Goal: Share content: Share content

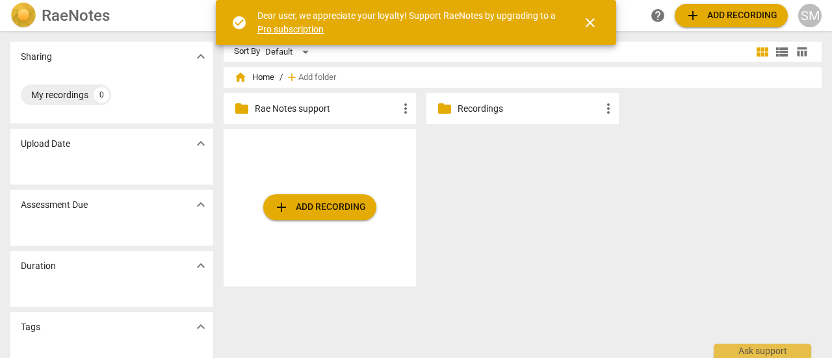
click at [501, 110] on p "Recordings" at bounding box center [529, 109] width 143 height 14
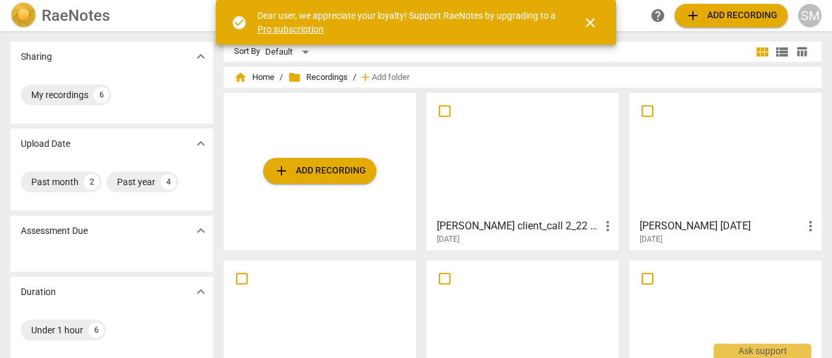
click at [502, 198] on div at bounding box center [522, 155] width 183 height 115
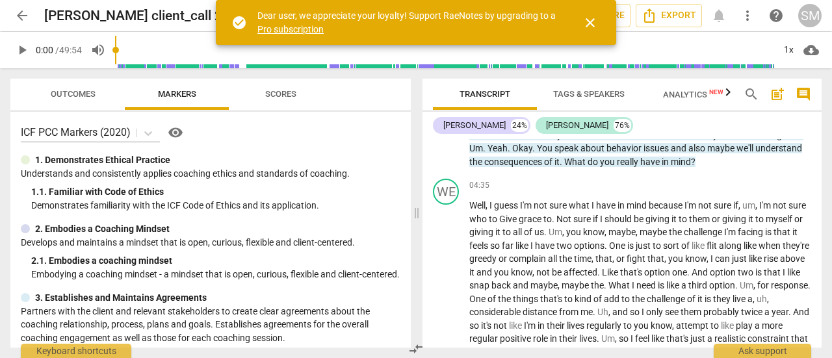
scroll to position [978, 0]
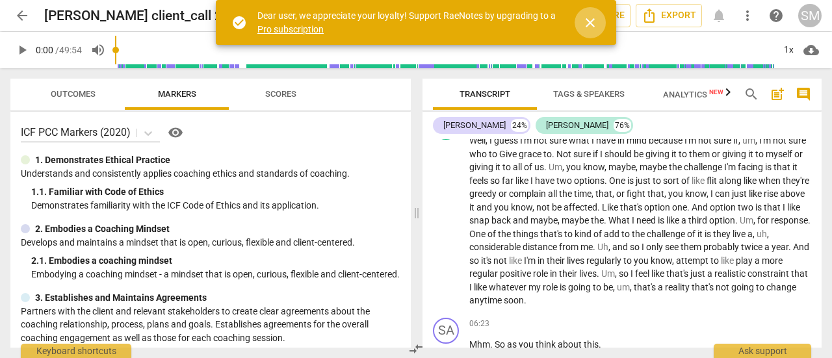
click at [592, 22] on span "close" at bounding box center [591, 23] width 16 height 16
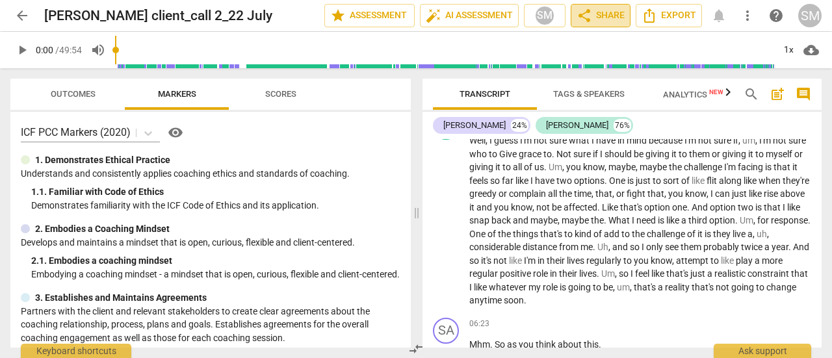
click at [596, 15] on span "share Share" at bounding box center [601, 16] width 48 height 16
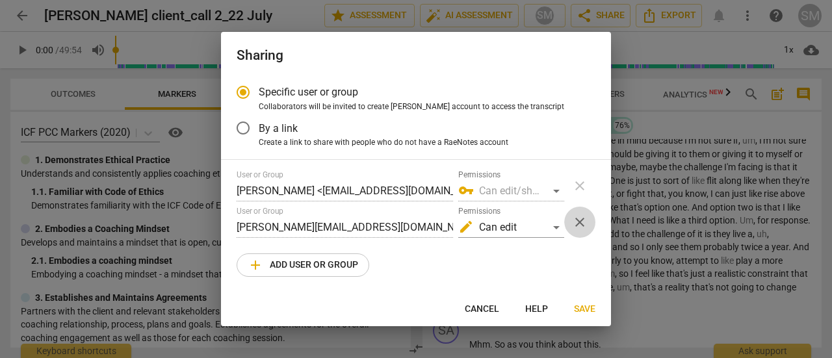
click at [581, 222] on span "close" at bounding box center [580, 223] width 16 height 16
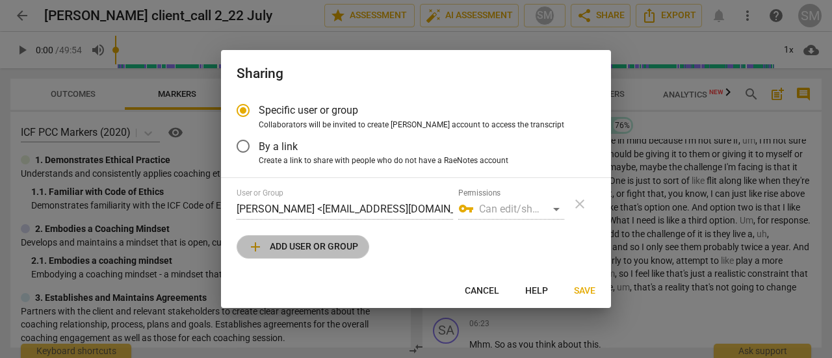
click at [336, 241] on span "add Add user or group" at bounding box center [303, 247] width 111 height 16
radio input "false"
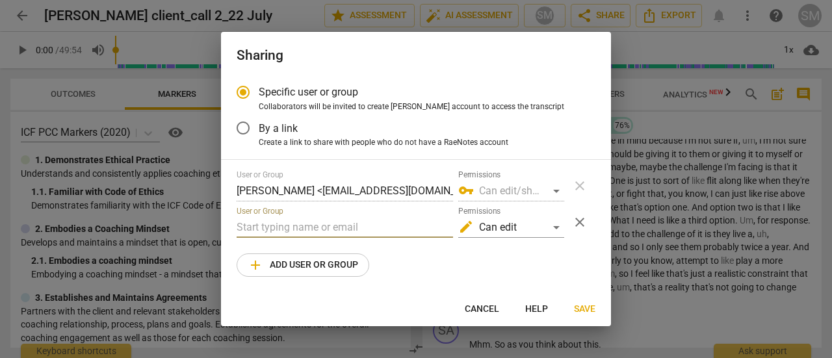
click at [304, 228] on input "text" at bounding box center [345, 227] width 217 height 21
type input "M"
paste input "[PERSON_NAME][EMAIL_ADDRESS][DOMAIN_NAME]"
type input "[PERSON_NAME][EMAIL_ADDRESS][DOMAIN_NAME]"
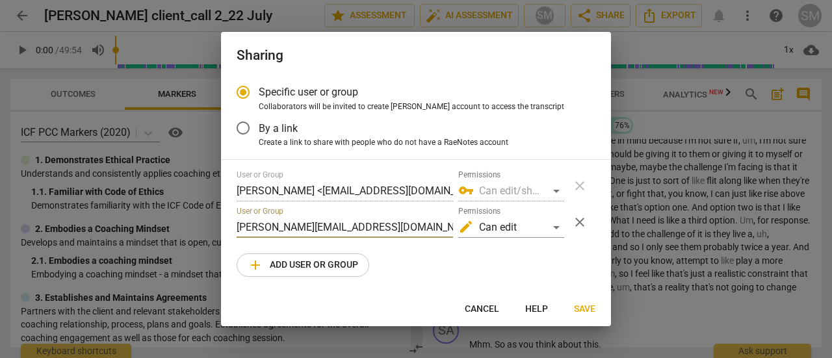
click at [584, 306] on span "Save" at bounding box center [584, 309] width 21 height 13
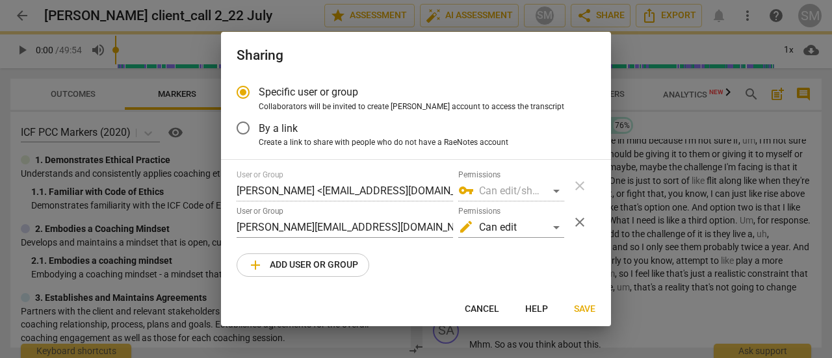
radio input "false"
type input "[PERSON_NAME] <[PERSON_NAME][EMAIL_ADDRESS][DOMAIN_NAME]>"
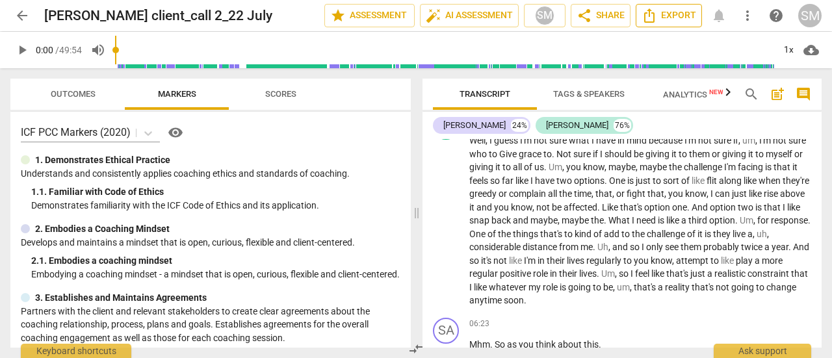
click at [670, 16] on span "Export" at bounding box center [669, 16] width 55 height 16
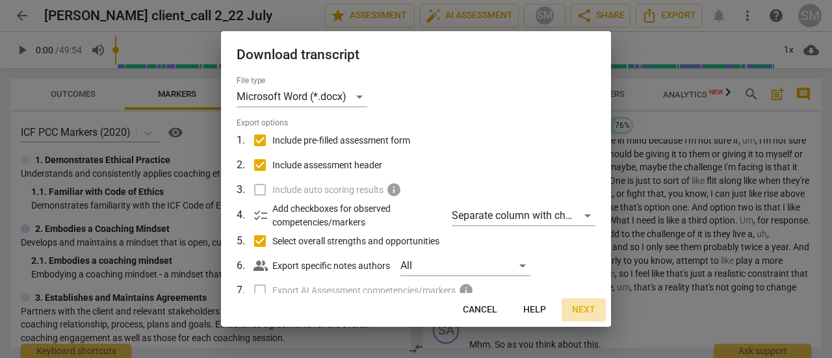
click at [583, 302] on button "Next" at bounding box center [584, 310] width 44 height 23
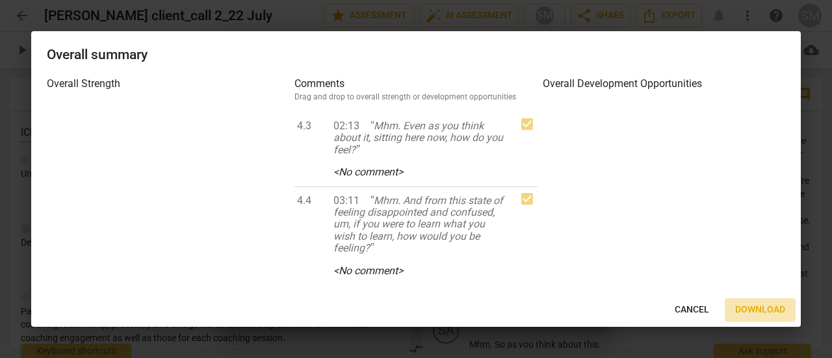
click at [754, 308] on span "Download" at bounding box center [761, 310] width 50 height 13
